Goal: Task Accomplishment & Management: Manage account settings

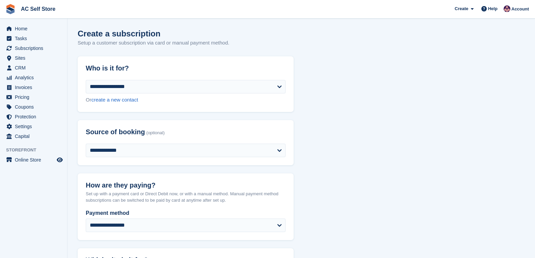
select select "*****"
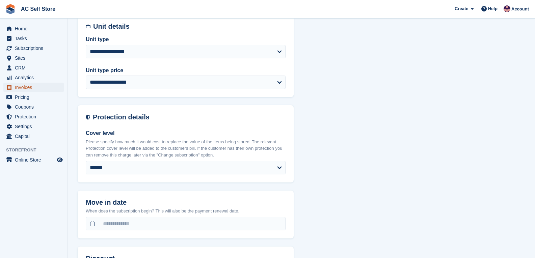
click at [41, 87] on span "Invoices" at bounding box center [35, 87] width 40 height 9
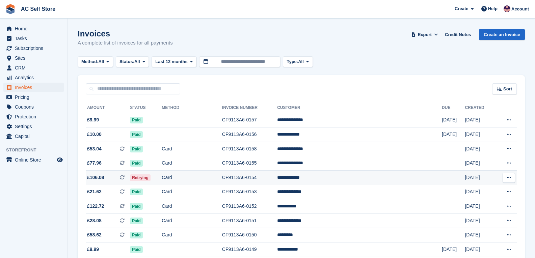
click at [193, 179] on td "Card" at bounding box center [192, 178] width 60 height 15
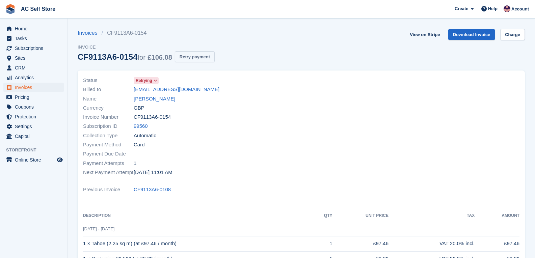
click at [195, 61] on button "Retry payment" at bounding box center [195, 56] width 40 height 11
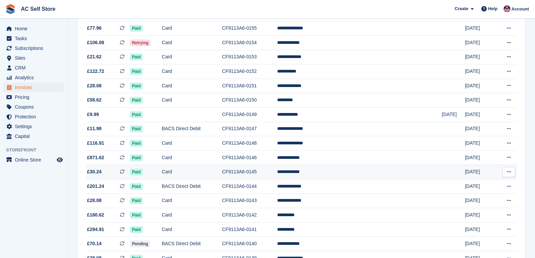
scroll to position [202, 0]
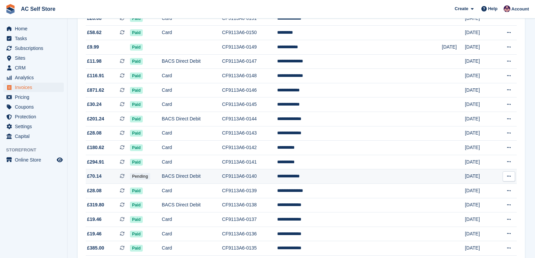
click at [183, 173] on td "BACS Direct Debit" at bounding box center [192, 176] width 60 height 15
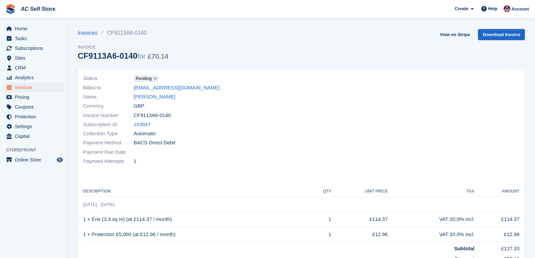
click at [144, 79] on span "Pending" at bounding box center [144, 79] width 16 height 6
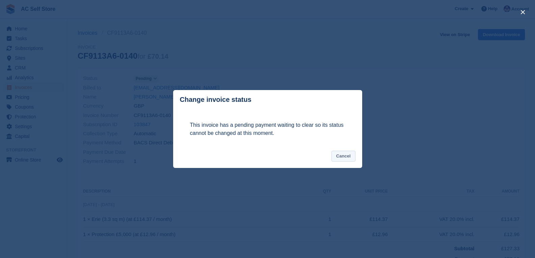
click at [333, 155] on button "Cancel" at bounding box center [343, 156] width 24 height 11
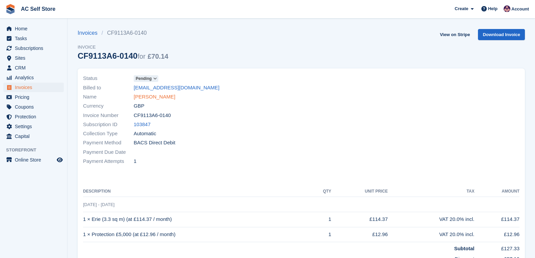
click at [158, 99] on link "[PERSON_NAME]" at bounding box center [154, 97] width 41 height 8
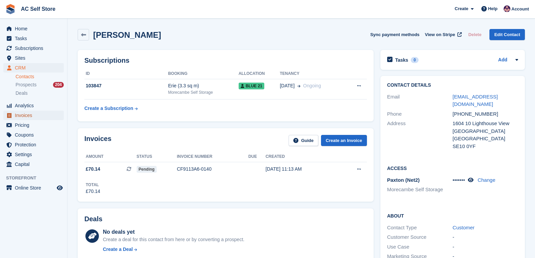
click at [36, 118] on span "Invoices" at bounding box center [35, 115] width 40 height 9
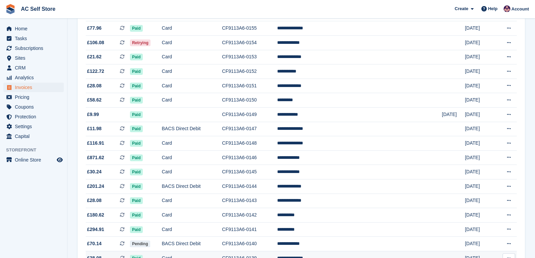
scroll to position [236, 0]
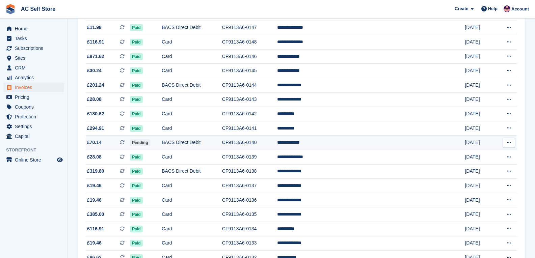
click at [115, 142] on span "£70.14 This is a recurring subscription invoice." at bounding box center [108, 142] width 44 height 7
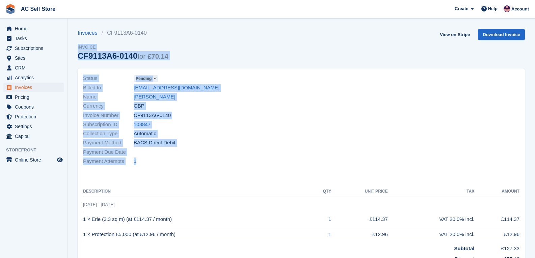
drag, startPoint x: 74, startPoint y: 33, endPoint x: 243, endPoint y: 176, distance: 221.8
click at [243, 176] on section "Invoices CF9113A6-0140 Invoice CF9113A6-0140 for £70.14 View on Stripe Download…" at bounding box center [300, 192] width 467 height 384
click at [202, 167] on div "Status Pending Billed to fairyclairey77@gmail.com Name Clairey Marie Currency G…" at bounding box center [190, 120] width 222 height 100
drag, startPoint x: 73, startPoint y: 19, endPoint x: 221, endPoint y: 173, distance: 214.0
click at [221, 173] on section "Invoices CF9113A6-0140 Invoice CF9113A6-0140 for £70.14 View on Stripe Download…" at bounding box center [300, 192] width 467 height 384
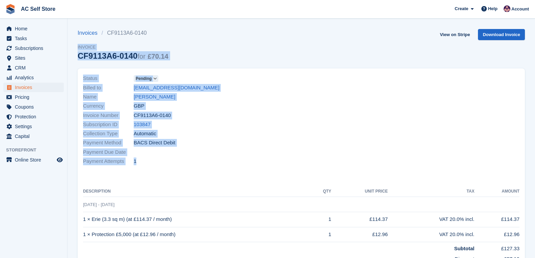
click at [221, 169] on div "Status Pending Billed to fairyclairey77@gmail.com Name Clairey Marie Currency G…" at bounding box center [190, 120] width 222 height 100
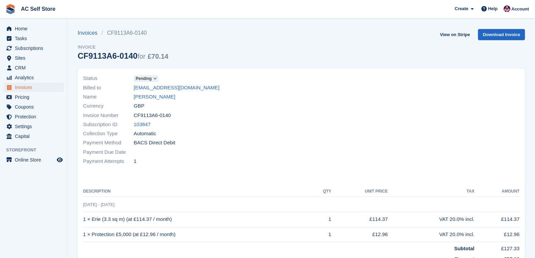
drag, startPoint x: 74, startPoint y: 21, endPoint x: 70, endPoint y: 27, distance: 7.6
click at [69, 30] on section "Invoices CF9113A6-0140 Invoice CF9113A6-0140 for £70.14 View on Stripe Download…" at bounding box center [300, 192] width 467 height 384
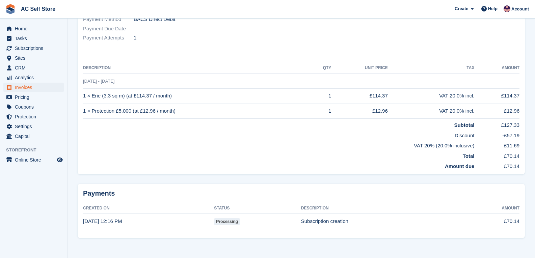
scroll to position [126, 0]
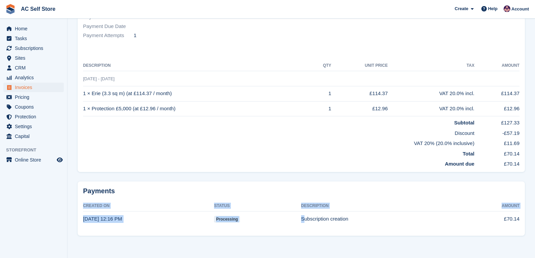
drag, startPoint x: 82, startPoint y: 220, endPoint x: 301, endPoint y: 214, distance: 219.4
click at [301, 214] on div "Payments Created On Status Description Amount 27 Aug, 12:16 PM processing Subsc…" at bounding box center [301, 208] width 447 height 54
click at [326, 233] on div "Payments Created On Status Description Amount 27 Aug, 12:16 PM processing Subsc…" at bounding box center [301, 208] width 447 height 54
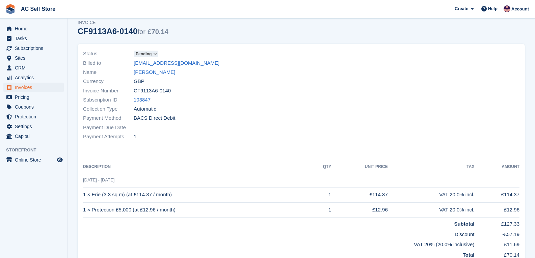
scroll to position [0, 0]
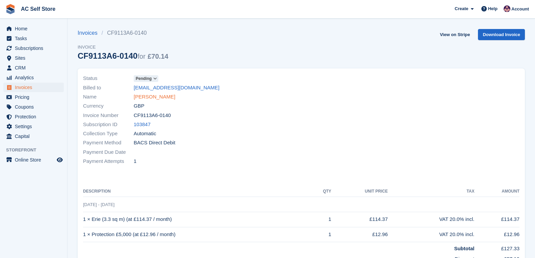
click at [147, 97] on link "[PERSON_NAME]" at bounding box center [154, 97] width 41 height 8
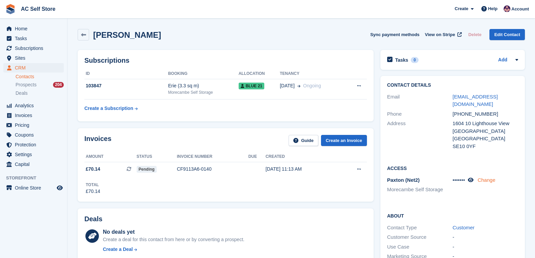
click at [493, 177] on link "Change" at bounding box center [486, 180] width 18 height 6
click at [468, 194] on input "****" at bounding box center [461, 199] width 18 height 11
click at [22, 66] on span "CRM" at bounding box center [35, 67] width 40 height 9
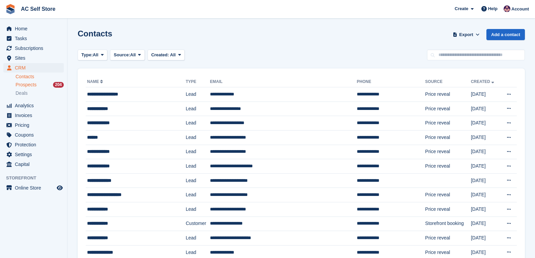
click at [41, 88] on div "Prospects 204" at bounding box center [40, 85] width 48 height 6
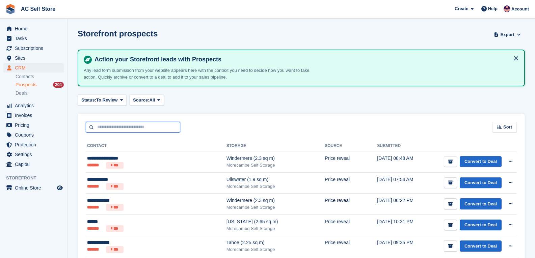
click at [128, 128] on input "text" at bounding box center [133, 127] width 94 height 11
type input "*****"
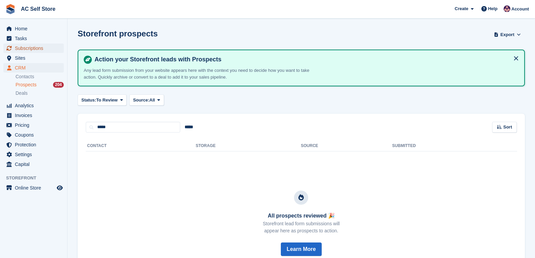
click at [32, 46] on span "Subscriptions" at bounding box center [35, 48] width 40 height 9
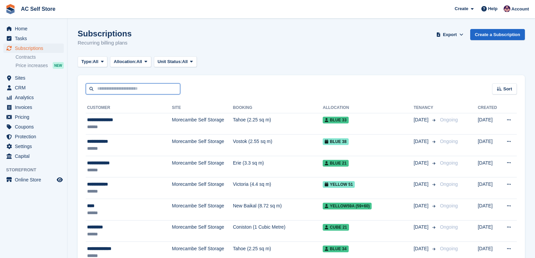
click at [151, 88] on input "text" at bounding box center [133, 88] width 94 height 11
type input "*****"
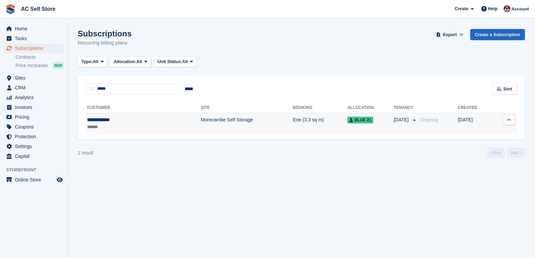
click at [150, 128] on div "******" at bounding box center [119, 126] width 64 height 7
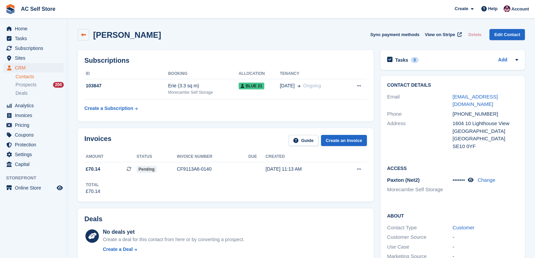
click at [83, 32] on icon at bounding box center [83, 34] width 5 height 5
click at [83, 37] on icon at bounding box center [83, 34] width 5 height 5
